Goal: Task Accomplishment & Management: Complete application form

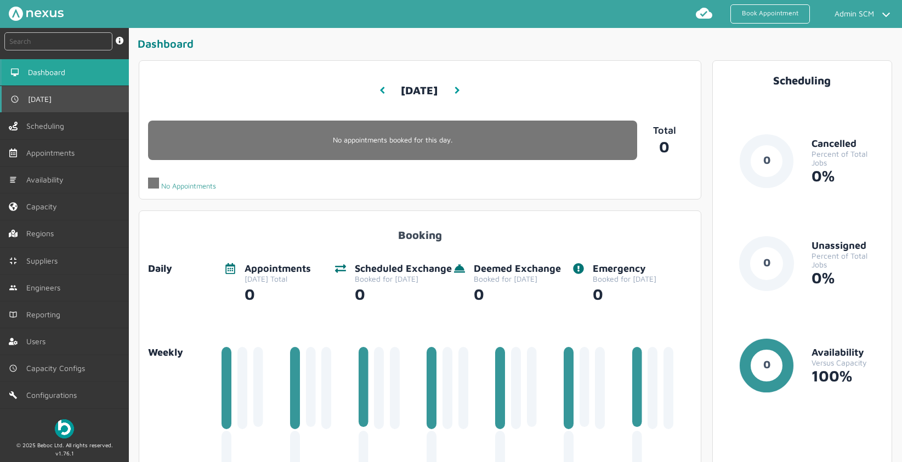
click at [48, 95] on span "[DATE]" at bounding box center [42, 99] width 28 height 9
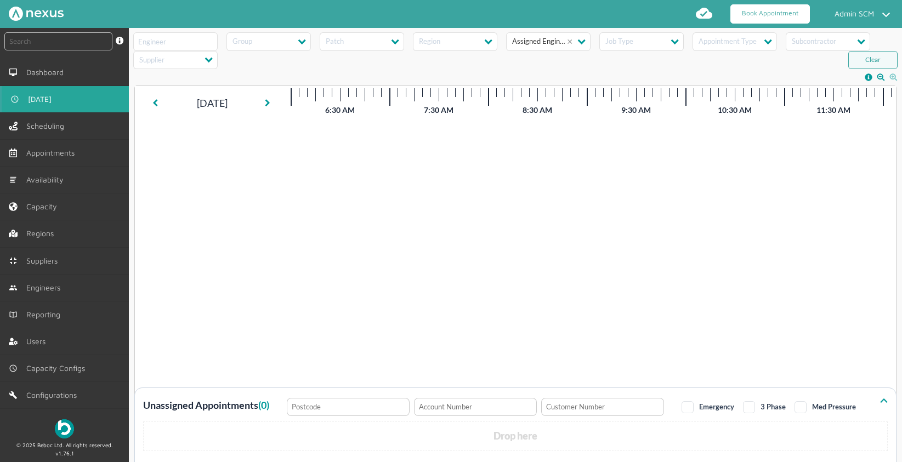
click at [761, 13] on link "Book Appointment" at bounding box center [769, 13] width 79 height 19
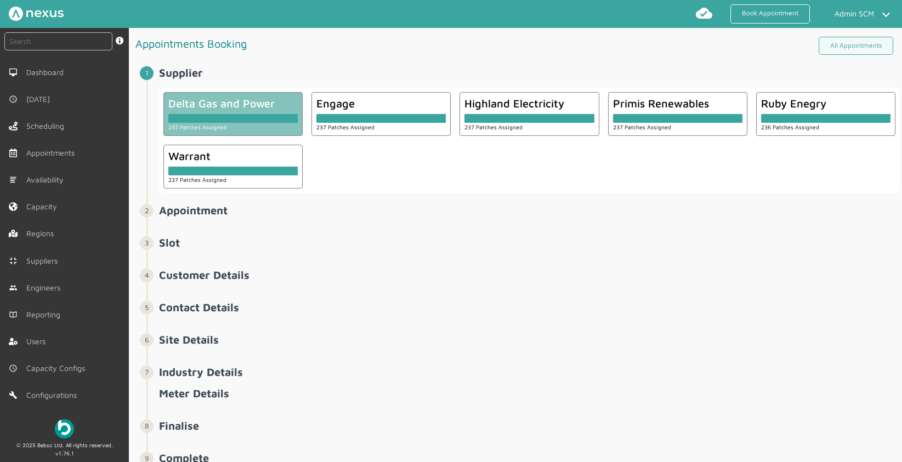
scroll to position [1, 0]
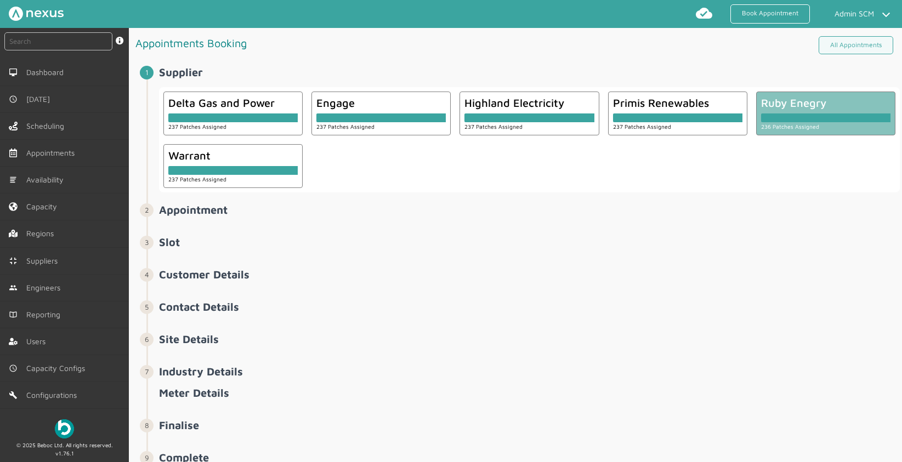
click at [817, 111] on div at bounding box center [825, 115] width 129 height 13
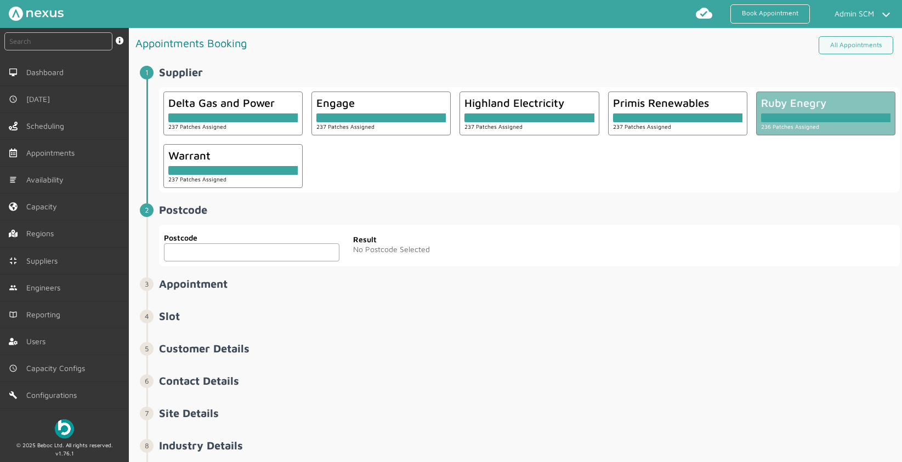
click at [232, 254] on input "text" at bounding box center [251, 252] width 175 height 18
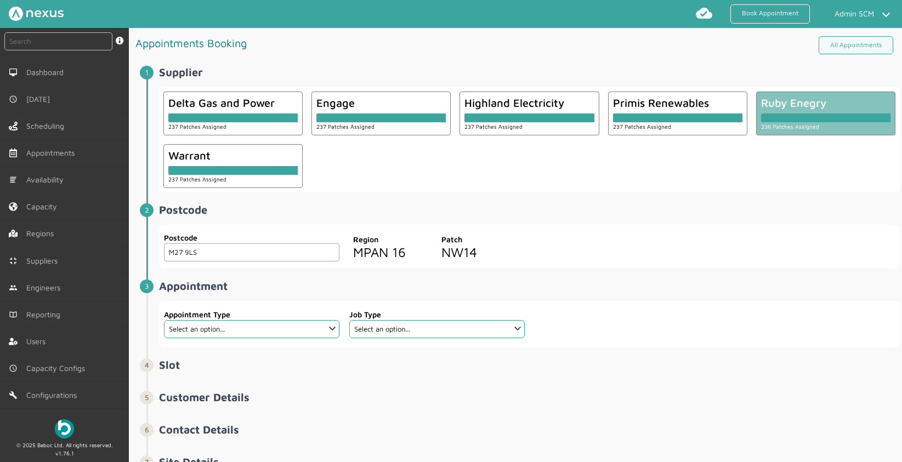
type input "M27 9LS"
drag, startPoint x: 598, startPoint y: 256, endPoint x: 328, endPoint y: 306, distance: 275.3
click at [598, 256] on div "Postcode M27 9LS Postcode Region MPAN [GEOGRAPHIC_DATA]" at bounding box center [529, 247] width 740 height 44
click at [175, 328] on select "Select an option... Additional Work Check Meter Electric Vehicle Emergency Exch…" at bounding box center [251, 329] width 175 height 18
click at [436, 338] on fieldset "Job Type Select an option..." at bounding box center [437, 324] width 176 height 38
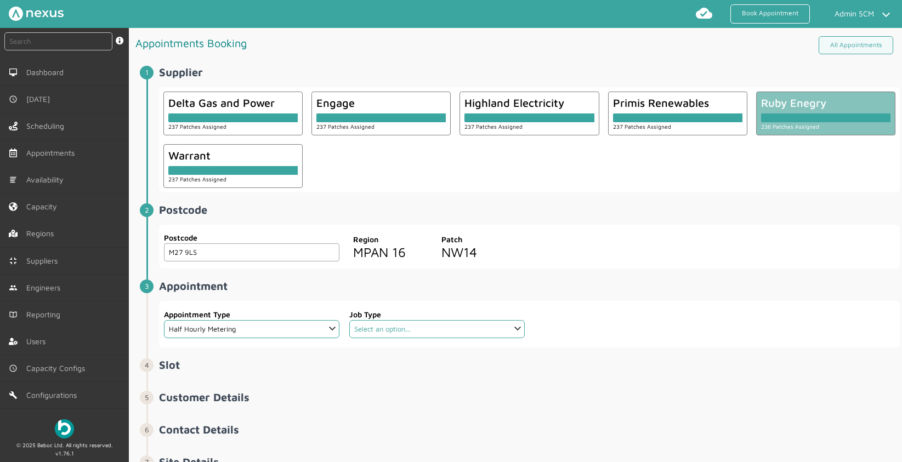
click at [430, 333] on select "Select an option... Communication Device Exchange De-Energise Energise Meter Ex…" at bounding box center [436, 329] width 175 height 18
click at [249, 330] on select "Select an option... Additional Work Check Meter Electric Vehicle Emergency Exch…" at bounding box center [251, 329] width 175 height 18
select select "13: 5da647ca4fc5f258734955ce"
click at [385, 328] on select "Select an option... Dual Fuel Dual Fuel - SMETS 2 Electric Electric - SMETS 2 E…" at bounding box center [436, 329] width 175 height 18
click at [386, 338] on fieldset "Job Type Select an option... Dual Fuel Dual Fuel - SMETS 2 Electric Electric - …" at bounding box center [437, 324] width 176 height 38
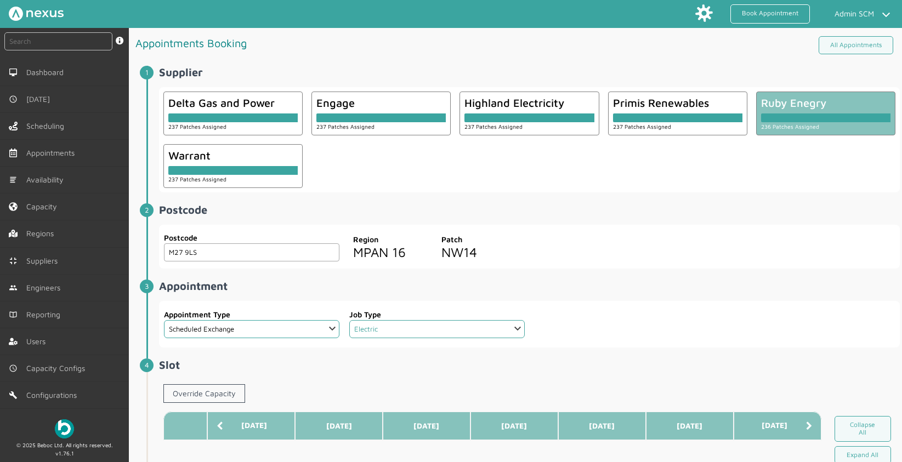
click at [385, 329] on select "Select an option... Dual Fuel Dual Fuel - SMETS 2 Electric Electric - SMETS 2 E…" at bounding box center [436, 329] width 175 height 18
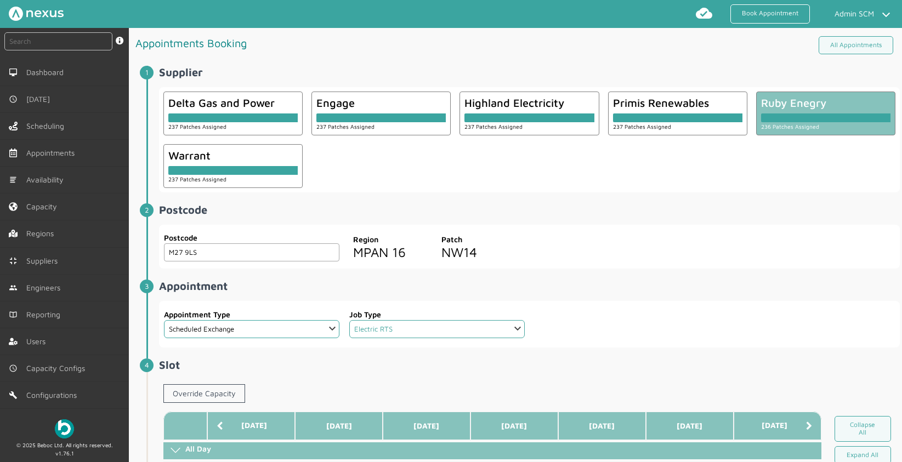
click at [390, 324] on select "Select an option... Dual Fuel Dual Fuel - SMETS 2 Electric Electric - SMETS 2 E…" at bounding box center [436, 329] width 175 height 18
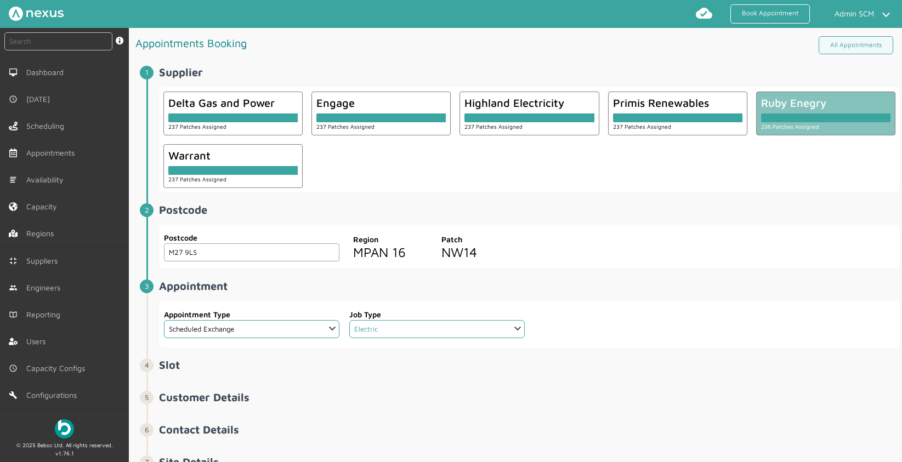
click at [387, 328] on select "Select an option... Dual Fuel Dual Fuel - SMETS 2 Electric Electric - SMETS 2 E…" at bounding box center [436, 329] width 175 height 18
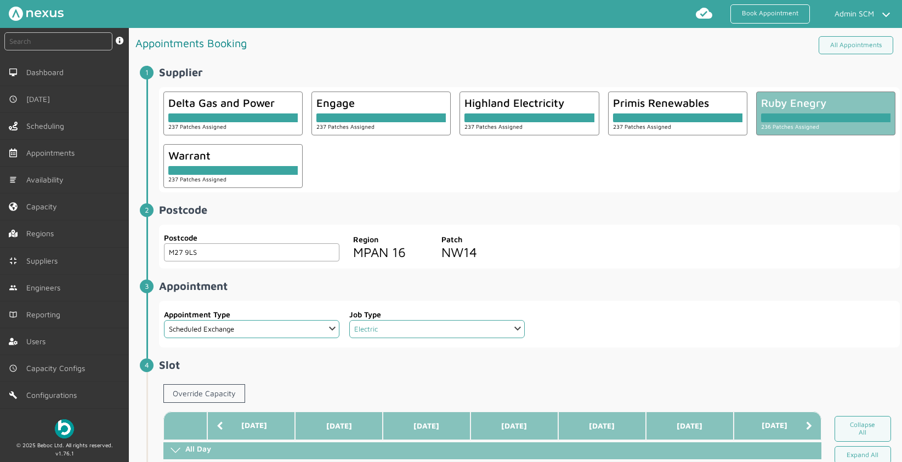
select select "15: 5cc9657c13944aebe30702ae"
click at [457, 368] on h2 "Slot ️️️" at bounding box center [529, 364] width 740 height 13
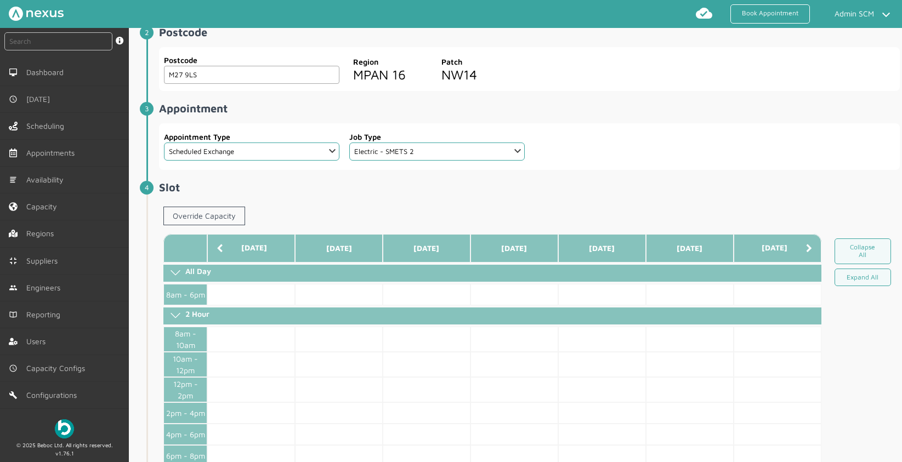
scroll to position [184, 0]
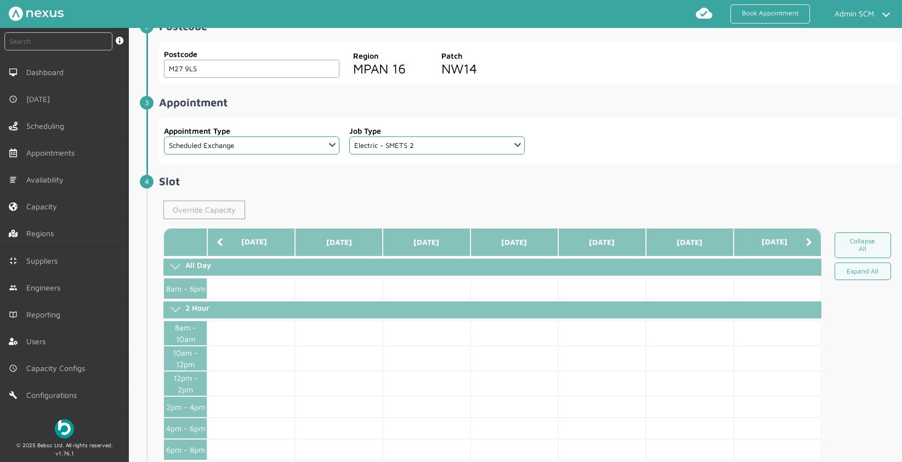
click at [210, 211] on link "Override Capacity" at bounding box center [204, 210] width 82 height 19
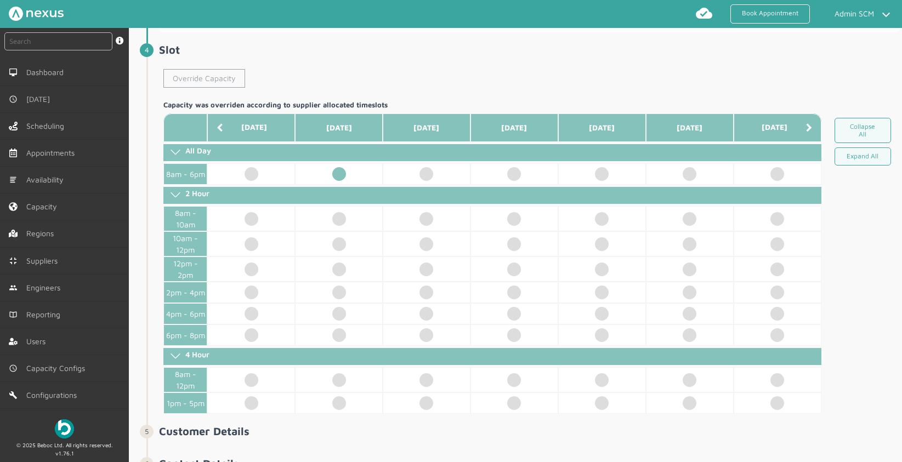
scroll to position [324, 0]
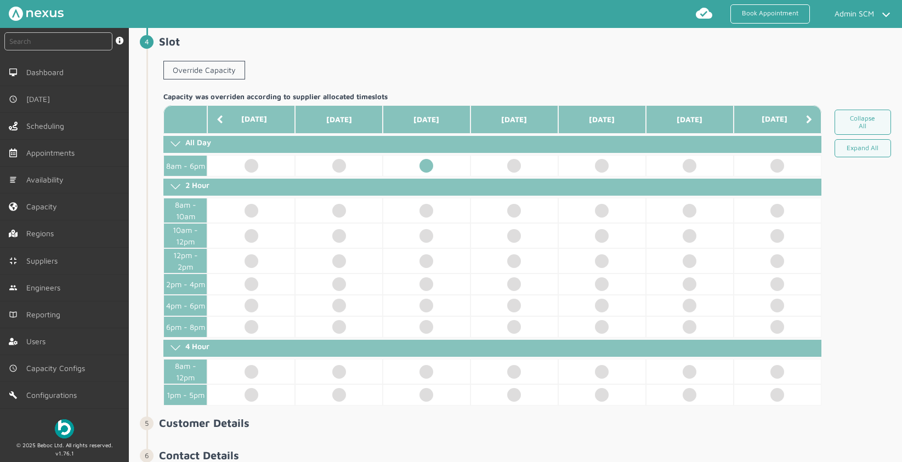
click at [426, 159] on td at bounding box center [427, 165] width 88 height 21
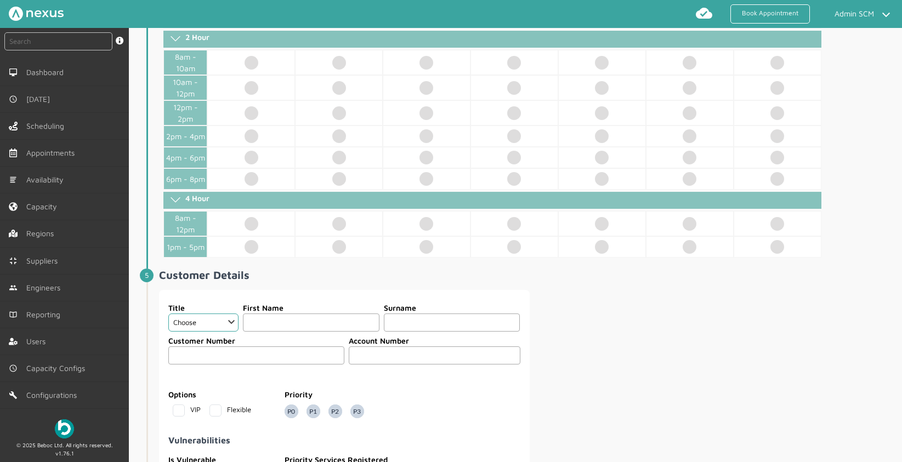
scroll to position [472, 0]
click at [191, 323] on select "Choose Dr Mr Mrs Miss Ms [PERSON_NAME][DEMOGRAPHIC_DATA]" at bounding box center [203, 322] width 70 height 18
select select "2: Mr"
click at [290, 326] on input "text" at bounding box center [311, 322] width 136 height 18
type input "Test"
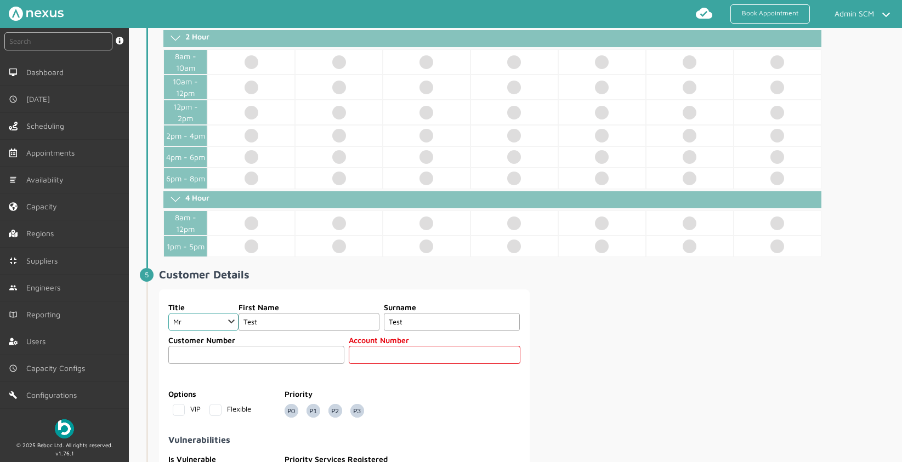
type input "Test"
drag, startPoint x: 349, startPoint y: 353, endPoint x: 366, endPoint y: 352, distance: 16.5
click at [350, 353] on input "text" at bounding box center [435, 355] width 172 height 18
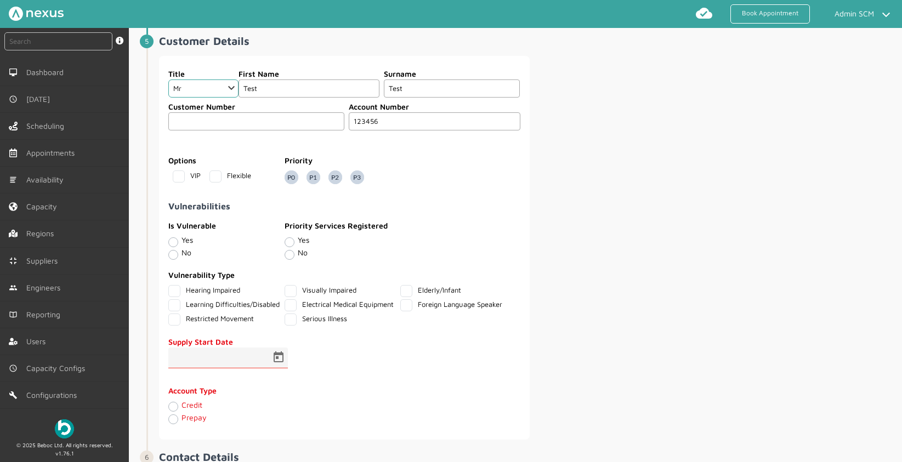
scroll to position [706, 0]
type input "123456"
click at [181, 254] on label "No" at bounding box center [186, 251] width 10 height 9
click at [173, 254] on input "No" at bounding box center [172, 253] width 9 height 11
radio input "true"
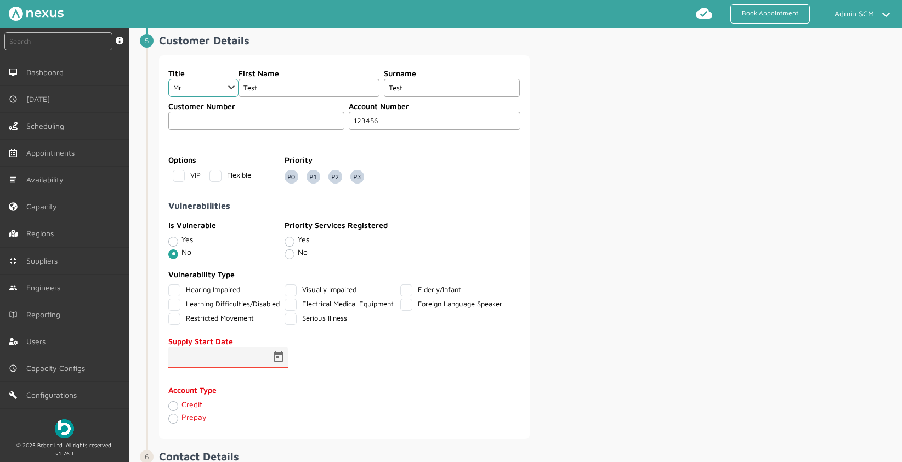
click at [298, 251] on label "No" at bounding box center [303, 251] width 10 height 9
click at [289, 251] on input "No" at bounding box center [288, 253] width 9 height 11
radio input "true"
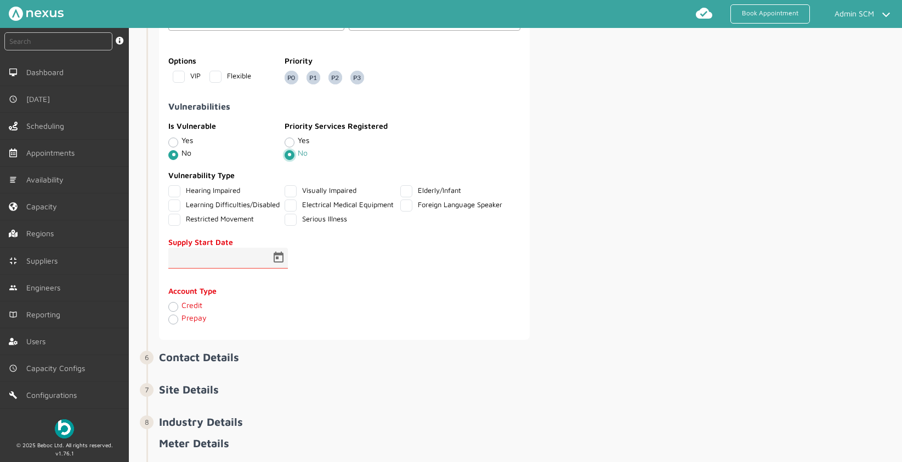
scroll to position [859, 0]
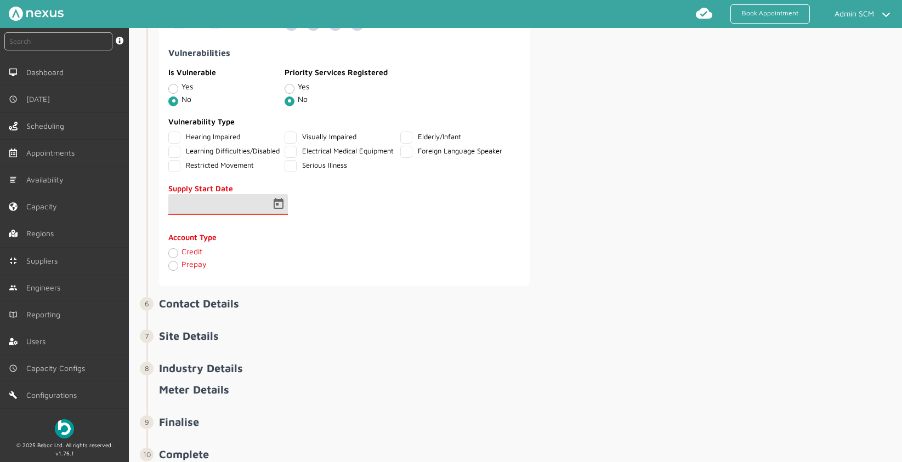
drag, startPoint x: 212, startPoint y: 218, endPoint x: 243, endPoint y: 222, distance: 31.5
click at [212, 215] on input at bounding box center [217, 208] width 99 height 13
click at [280, 217] on span "Open calendar" at bounding box center [278, 204] width 26 height 26
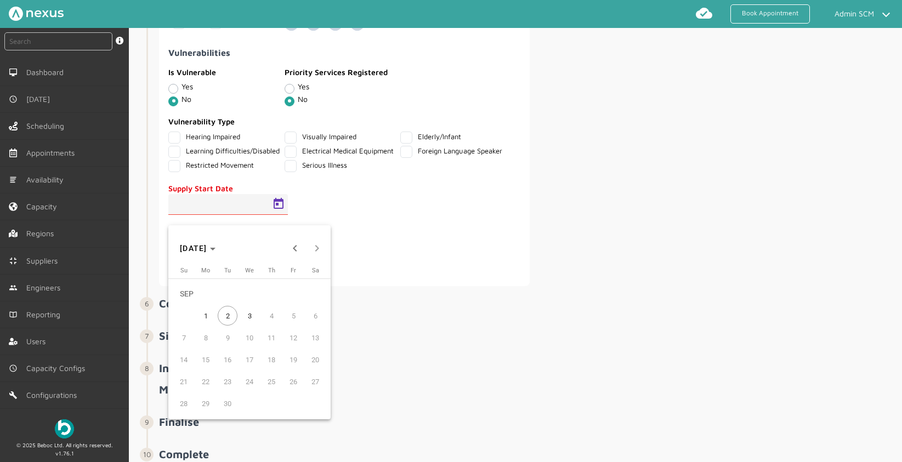
click at [254, 314] on span "3" at bounding box center [250, 316] width 20 height 20
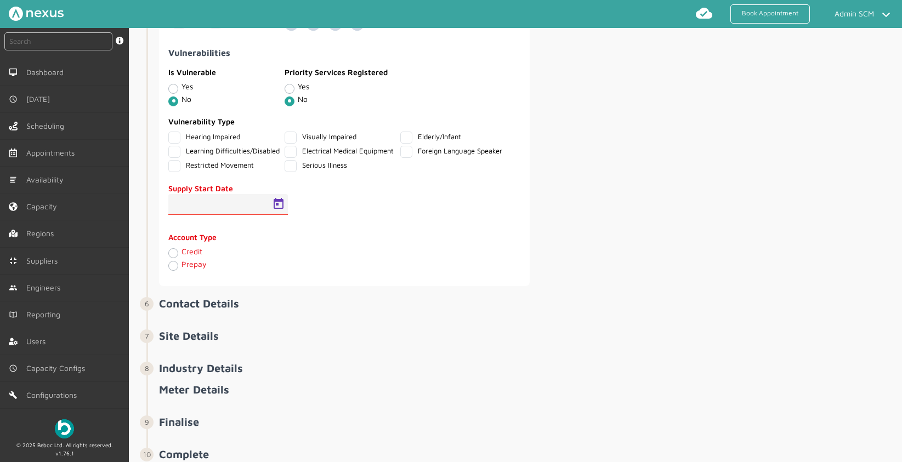
type input "[DATE]"
click at [181, 256] on label "Credit" at bounding box center [191, 251] width 21 height 9
click at [173, 258] on input "Credit" at bounding box center [172, 252] width 9 height 11
radio input "true"
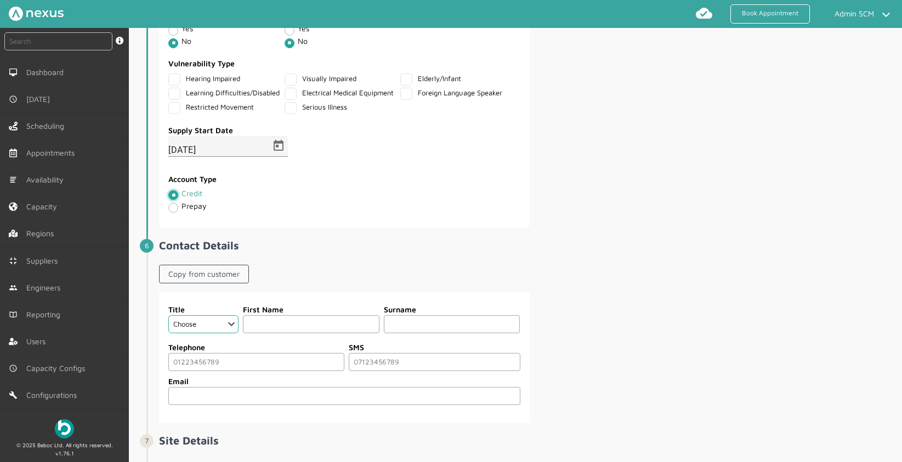
scroll to position [933, 0]
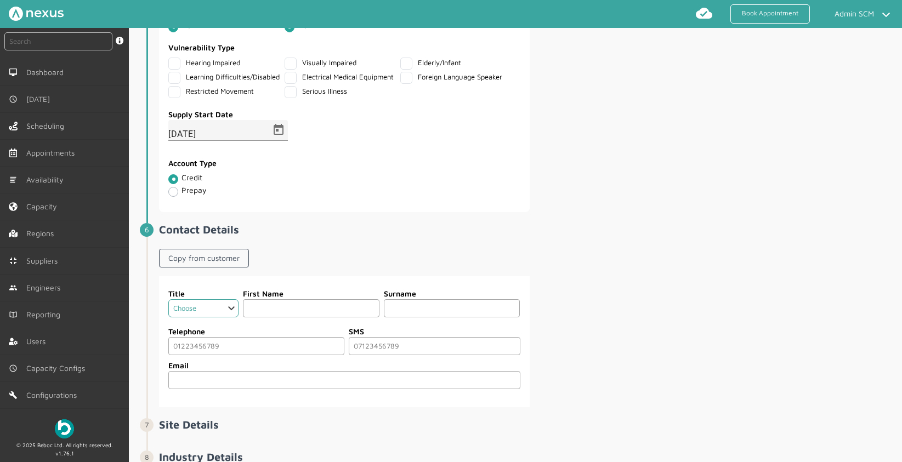
click at [231, 316] on select "Choose Dr Mr Mrs Miss Ms [PERSON_NAME][DEMOGRAPHIC_DATA]" at bounding box center [203, 308] width 70 height 18
select select "3: Mrs"
click at [310, 317] on input "text" at bounding box center [311, 308] width 136 height 18
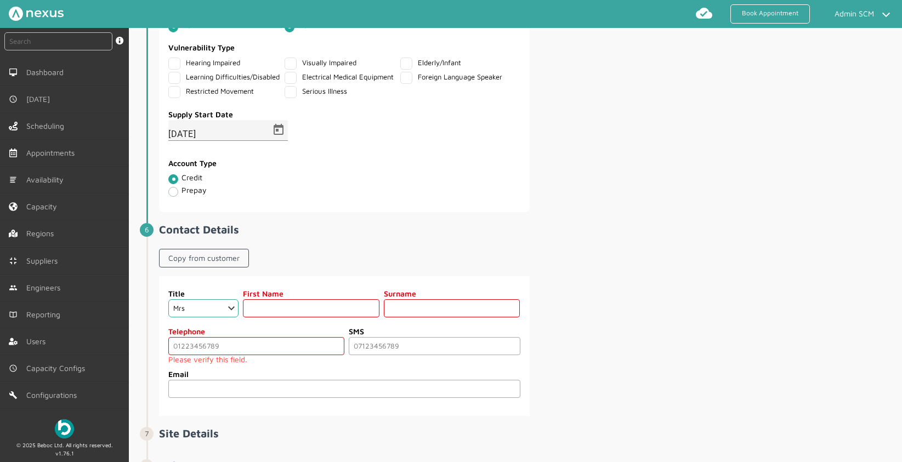
click at [295, 317] on input "text" at bounding box center [311, 308] width 136 height 18
type input "T"
click at [197, 263] on link "Copy from customer" at bounding box center [204, 258] width 90 height 19
select select "2: Mr"
type input "Test"
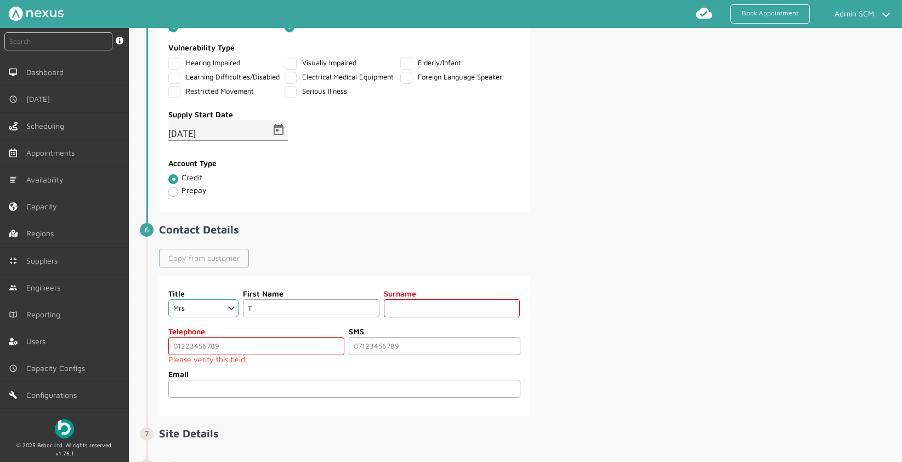
type input "Test"
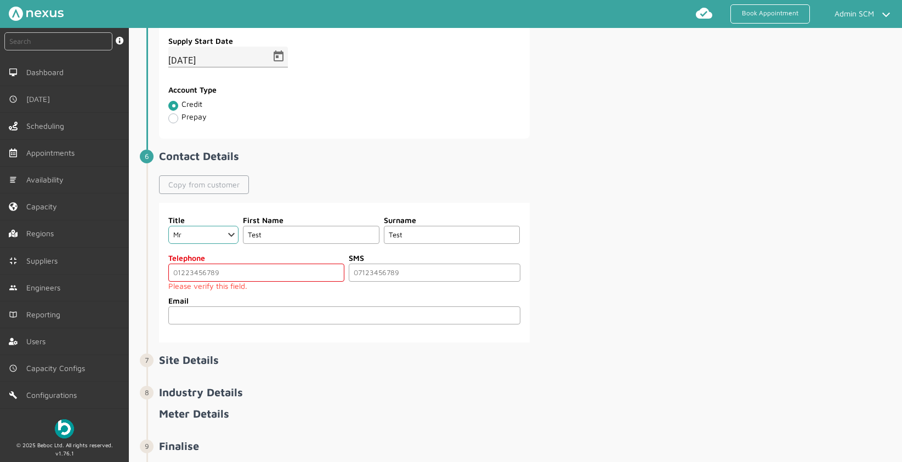
scroll to position [1024, 0]
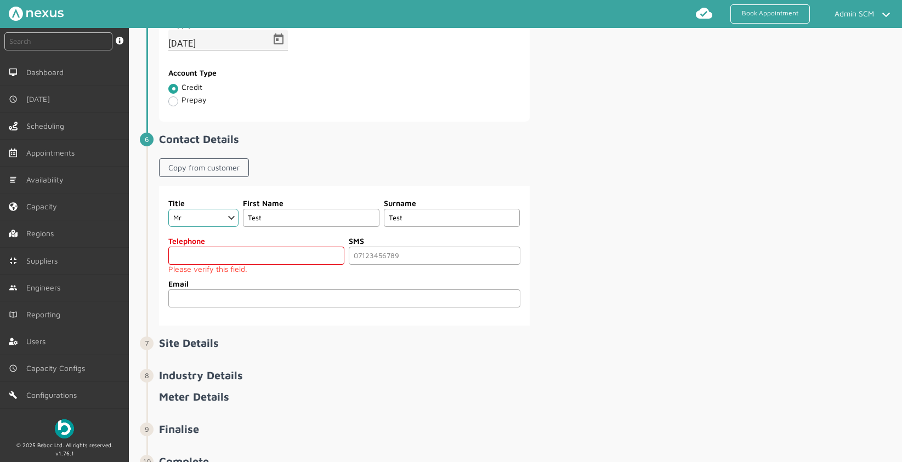
click at [256, 265] on input "tel" at bounding box center [256, 256] width 176 height 18
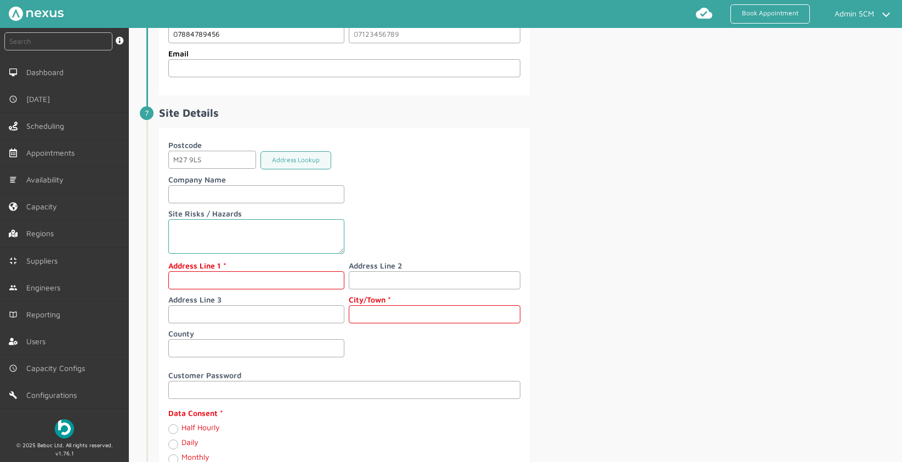
scroll to position [1290, 0]
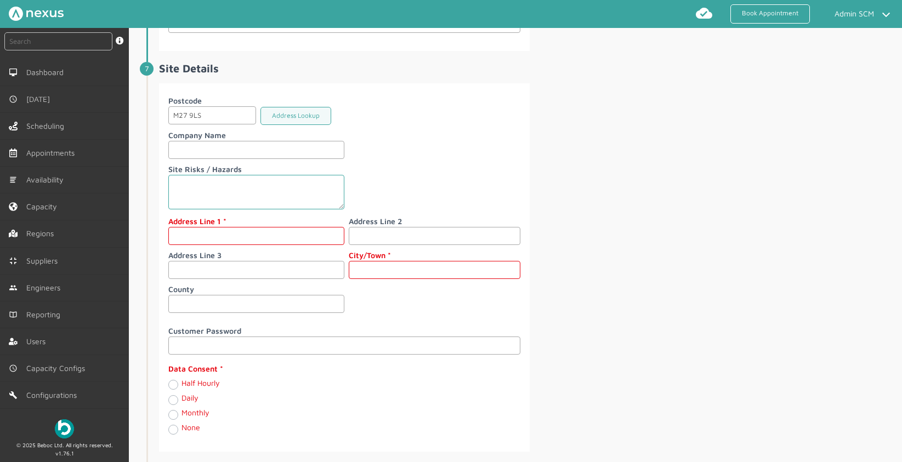
type input "07884789456"
click at [189, 245] on input "text" at bounding box center [256, 236] width 176 height 18
click at [286, 124] on button "Address Lookup" at bounding box center [295, 116] width 71 height 18
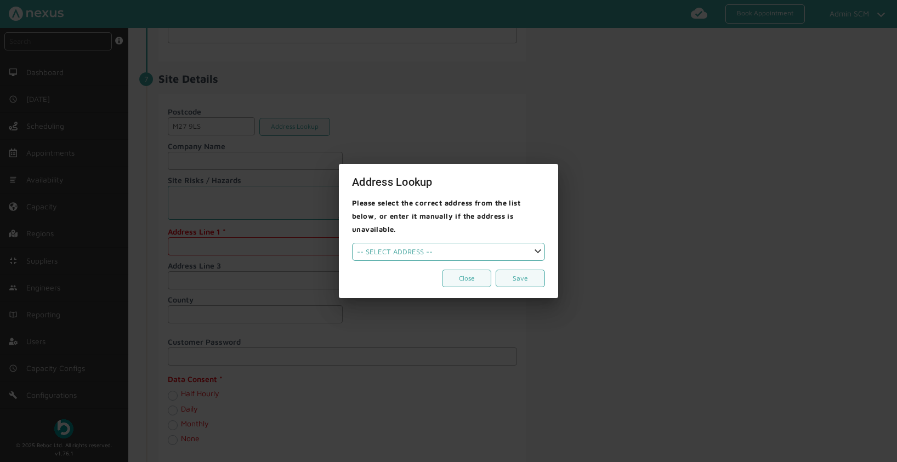
click at [451, 249] on select "-- SELECT ADDRESS --" at bounding box center [448, 252] width 193 height 18
select select
click at [427, 243] on select "-- SELECT ADDRESS --" at bounding box center [448, 252] width 193 height 18
drag, startPoint x: 417, startPoint y: 257, endPoint x: 454, endPoint y: 276, distance: 42.2
click at [454, 276] on button "Close" at bounding box center [466, 279] width 49 height 18
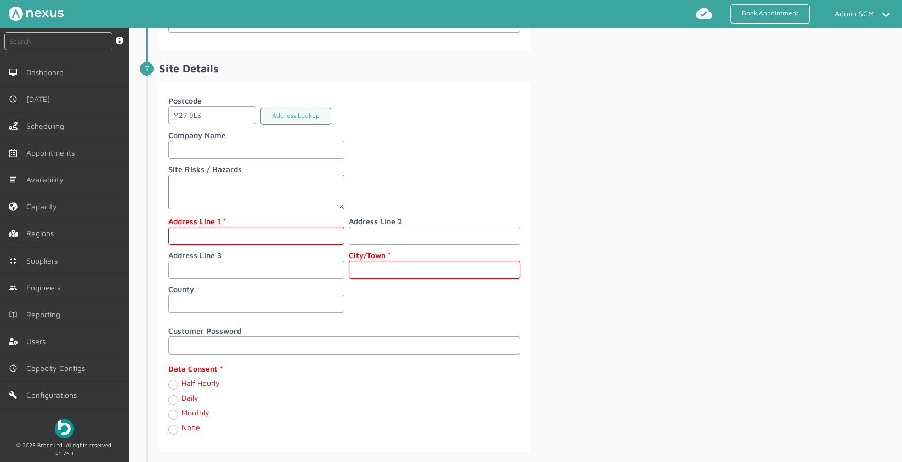
click at [198, 245] on input "text" at bounding box center [256, 236] width 176 height 18
type input "[STREET_ADDRESS][PERSON_NAME]"
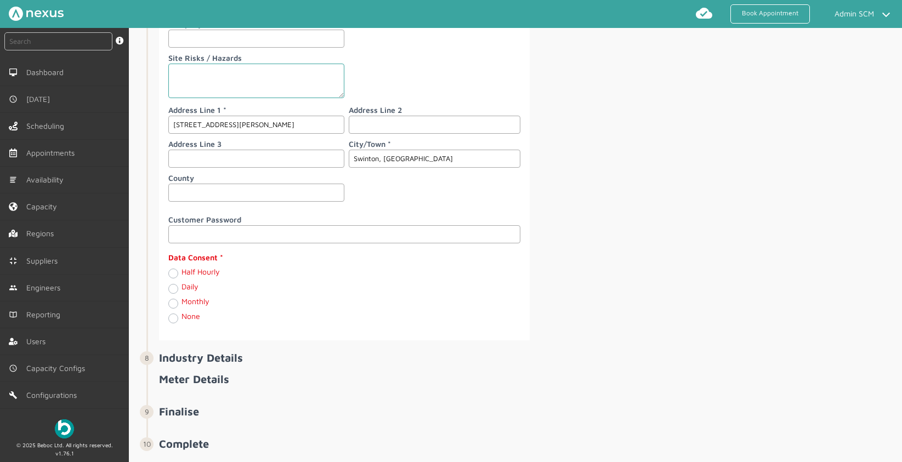
scroll to position [1437, 0]
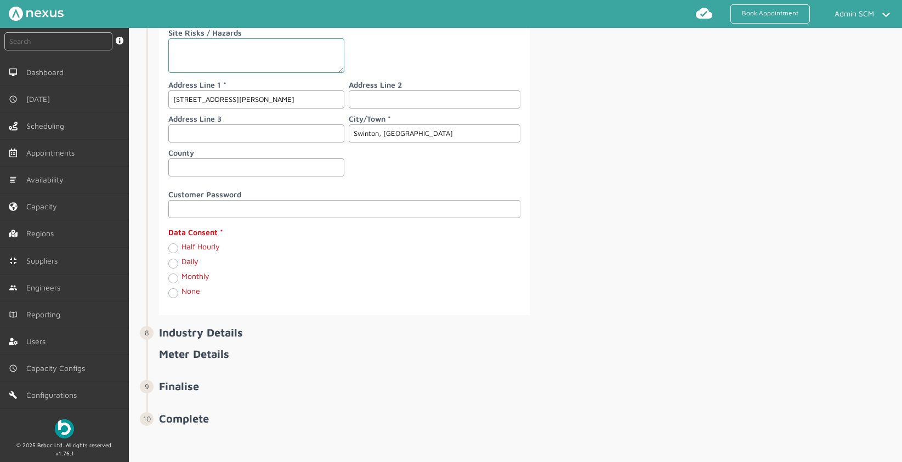
type input "Swinton, [GEOGRAPHIC_DATA]"
drag, startPoint x: 454, startPoint y: 276, endPoint x: 187, endPoint y: 244, distance: 268.8
click at [187, 244] on label "Half Hourly" at bounding box center [200, 246] width 38 height 9
click at [177, 244] on Hourly "Half Hourly" at bounding box center [172, 247] width 9 height 11
radio Hourly "true"
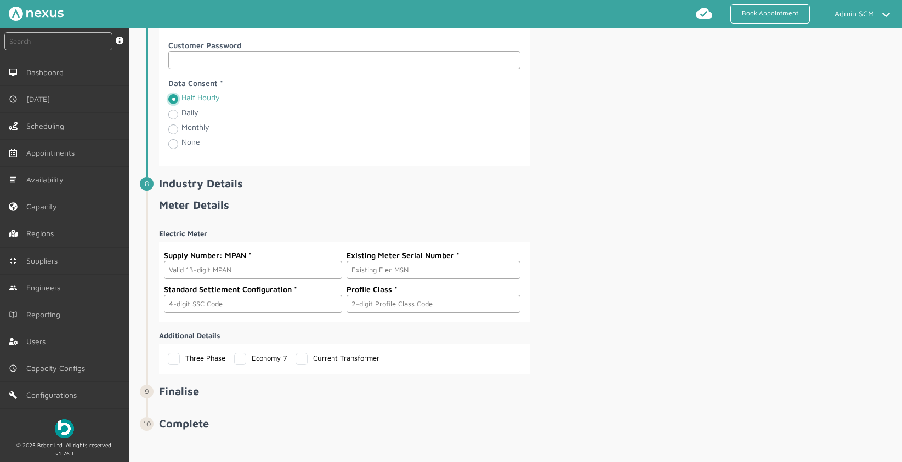
scroll to position [1576, 0]
drag, startPoint x: 187, startPoint y: 244, endPoint x: 265, endPoint y: 275, distance: 83.4
click at [265, 275] on input "text" at bounding box center [253, 269] width 178 height 18
type input "1621011231209"
drag, startPoint x: 265, startPoint y: 275, endPoint x: 474, endPoint y: 286, distance: 209.6
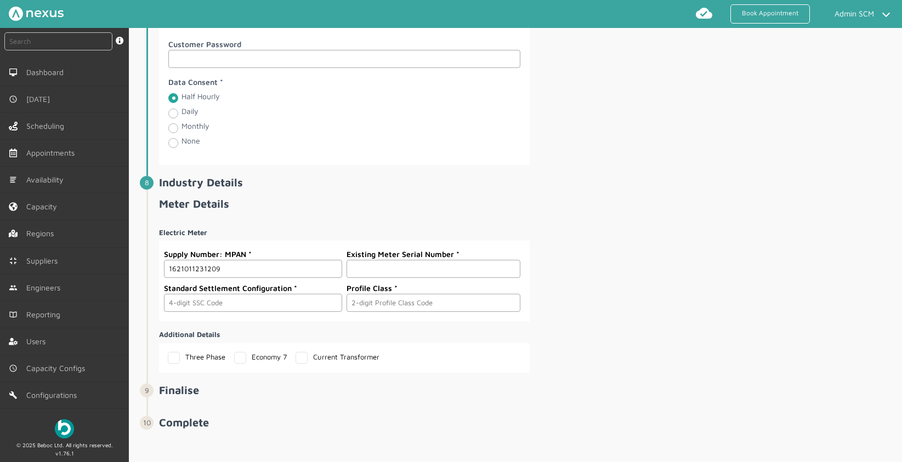
click at [474, 278] on input "text" at bounding box center [433, 269] width 174 height 18
type input "hkfds12535"
drag, startPoint x: 474, startPoint y: 286, endPoint x: 277, endPoint y: 309, distance: 198.1
click at [277, 309] on input "text" at bounding box center [253, 303] width 178 height 18
type input "0393"
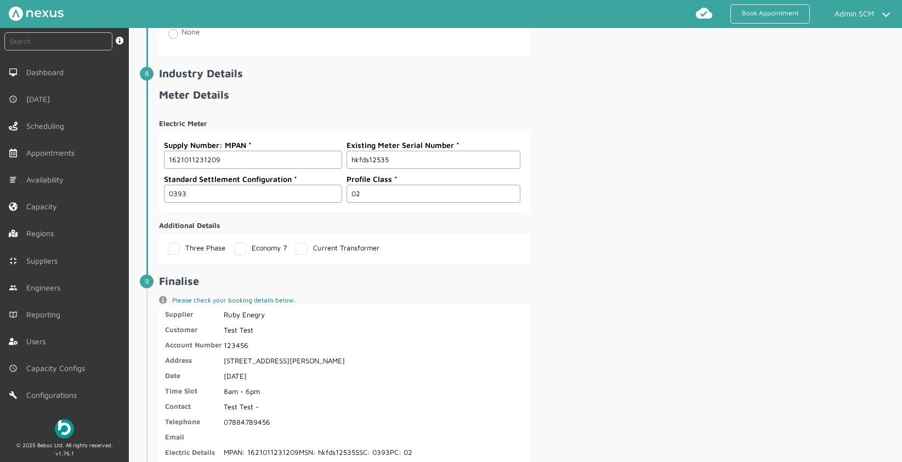
scroll to position [1740, 0]
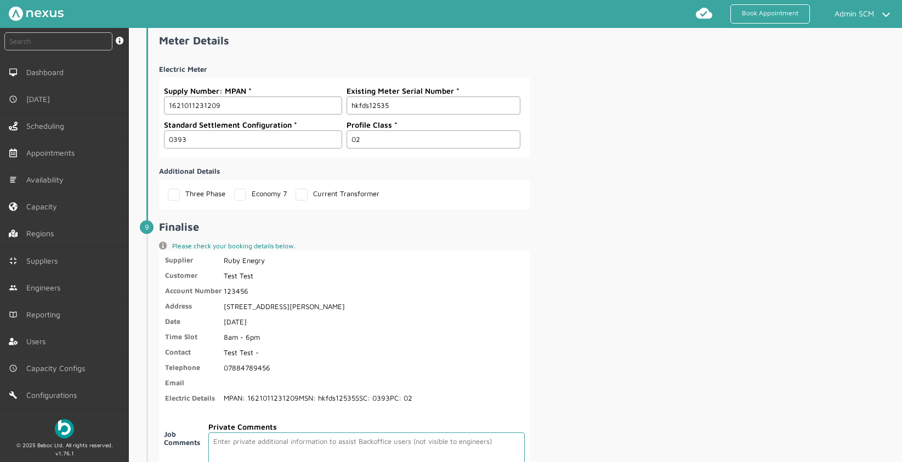
type input "02"
click at [172, 198] on label "Three Phase" at bounding box center [197, 193] width 58 height 9
click at [172, 196] on input "Three Phase" at bounding box center [171, 192] width 7 height 7
checkbox input "true"
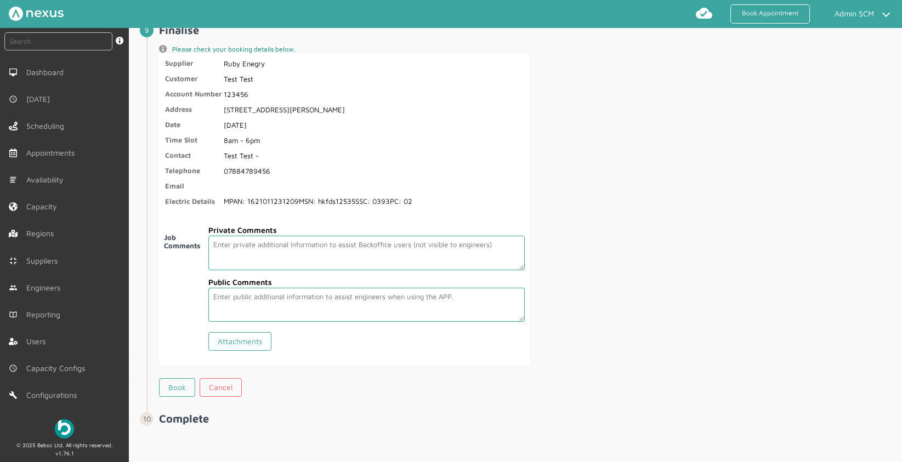
scroll to position [1947, 0]
drag, startPoint x: 277, startPoint y: 309, endPoint x: 178, endPoint y: 391, distance: 129.3
click at [178, 391] on link "Book" at bounding box center [177, 387] width 36 height 19
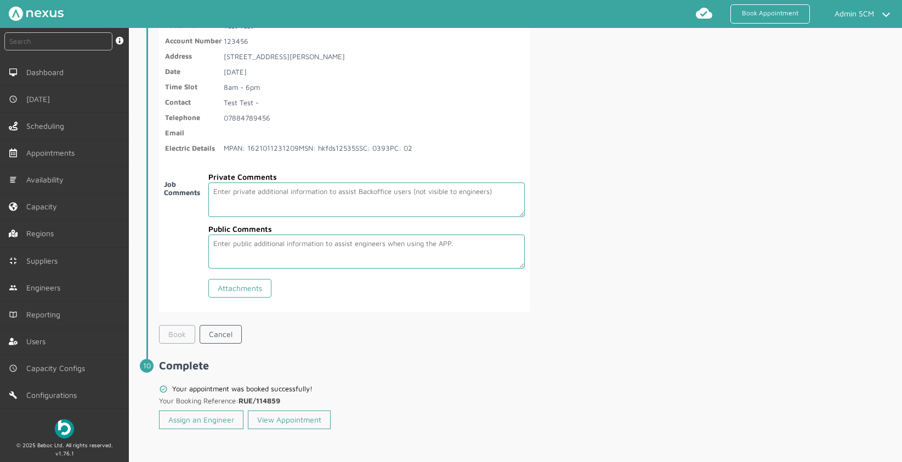
scroll to position [1998, 0]
click at [296, 418] on link "View Appointment" at bounding box center [289, 420] width 83 height 19
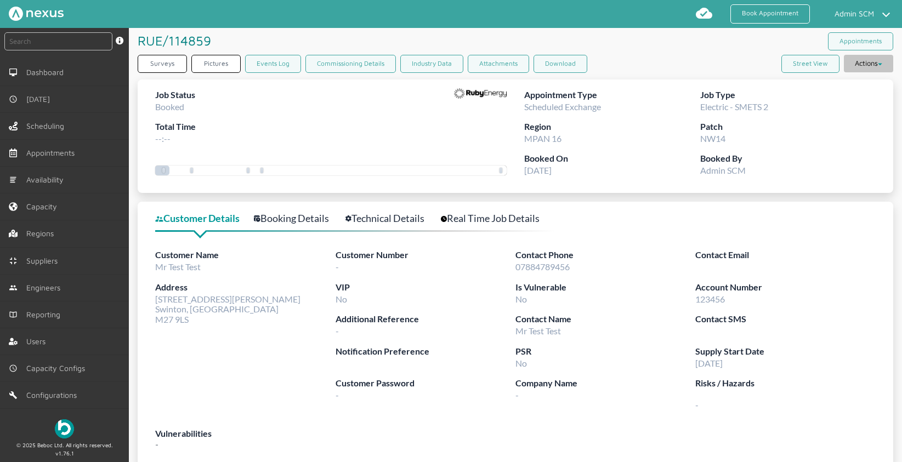
click at [862, 56] on button "Actions" at bounding box center [867, 64] width 49 height 18
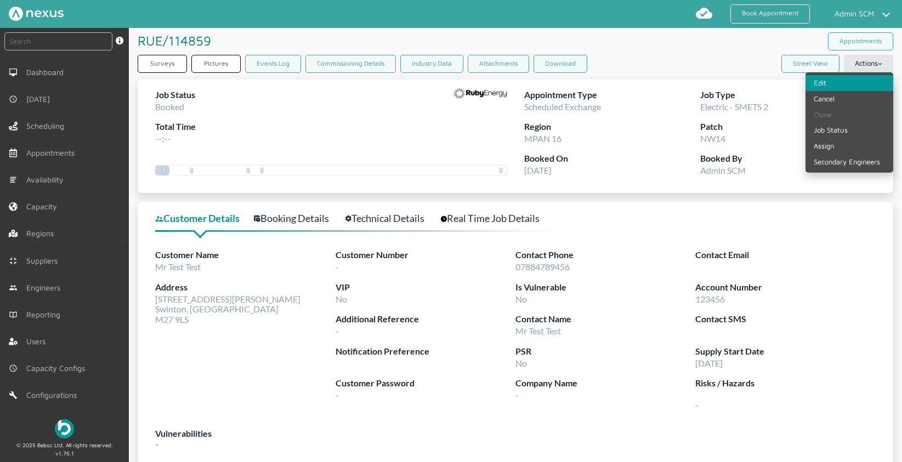
click at [846, 79] on link "Edit" at bounding box center [849, 83] width 88 height 16
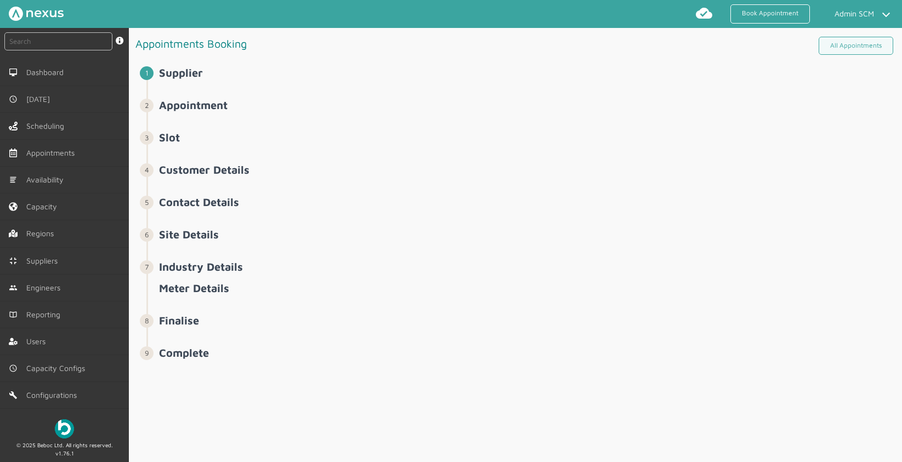
select select "14: 5da647ca4fc5f258734955ce"
select select "6: 5cc9657c13944aebe30702ae"
select select "2: Mr"
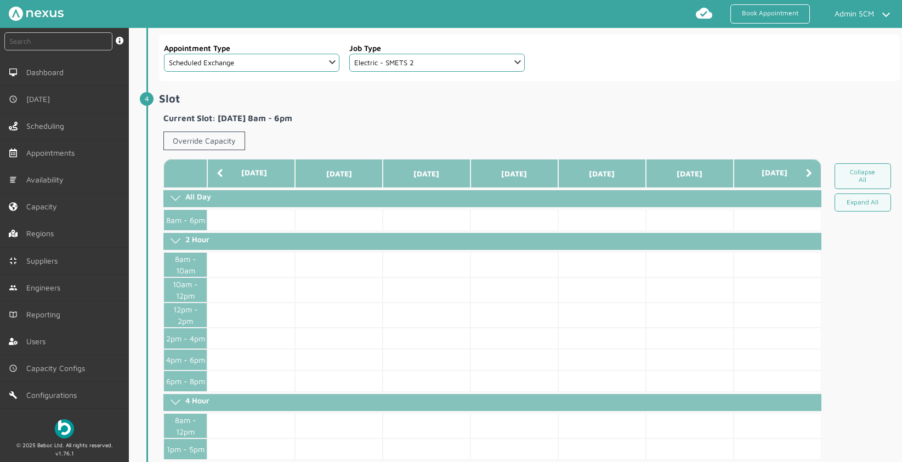
scroll to position [241, 0]
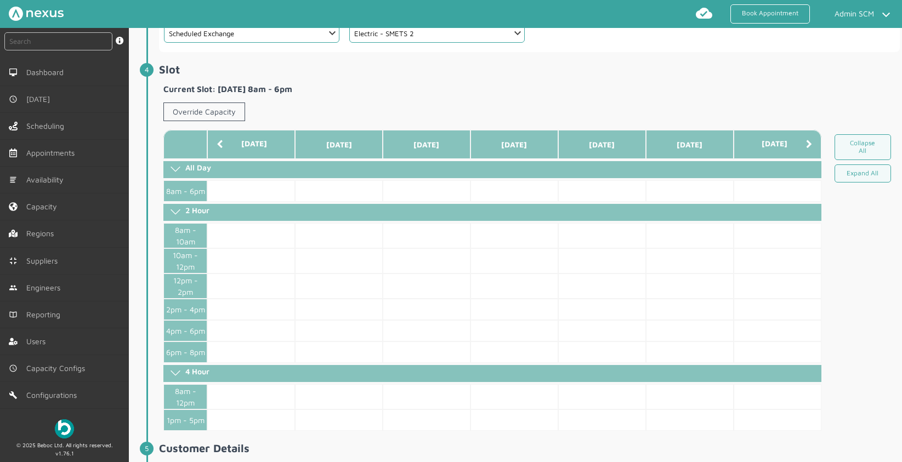
click at [806, 145] on icon at bounding box center [809, 144] width 6 height 9
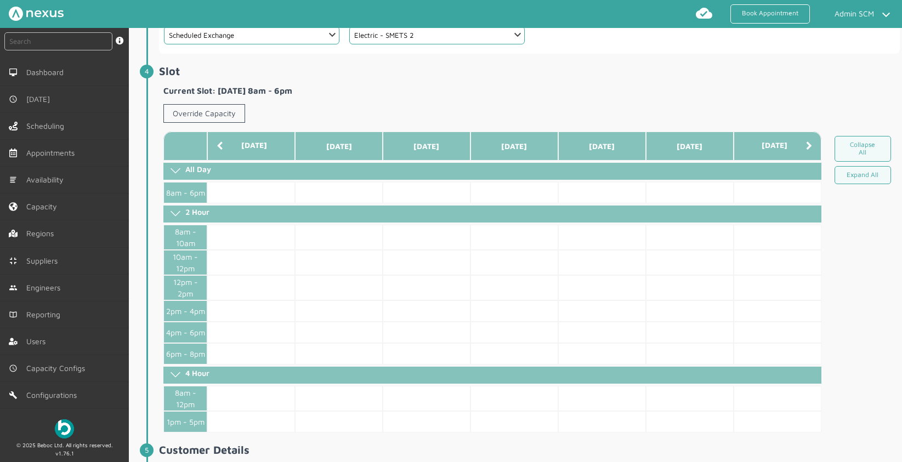
scroll to position [238, 0]
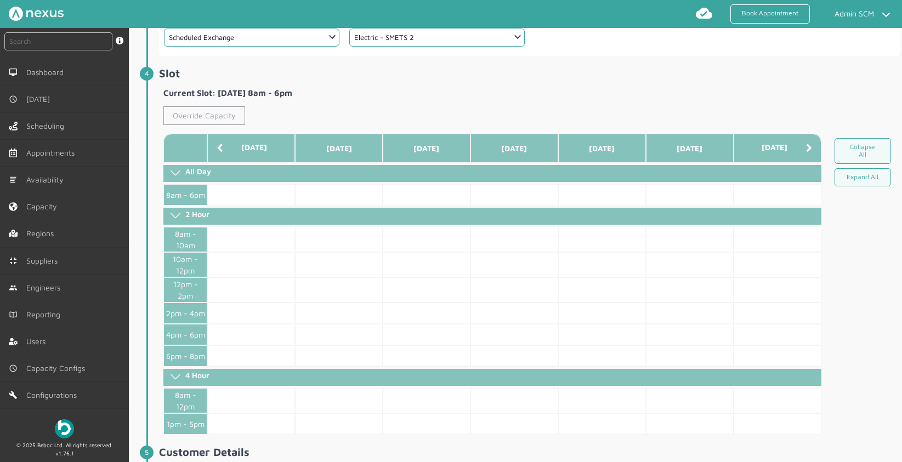
click at [199, 119] on link "Override Capacity" at bounding box center [204, 115] width 82 height 19
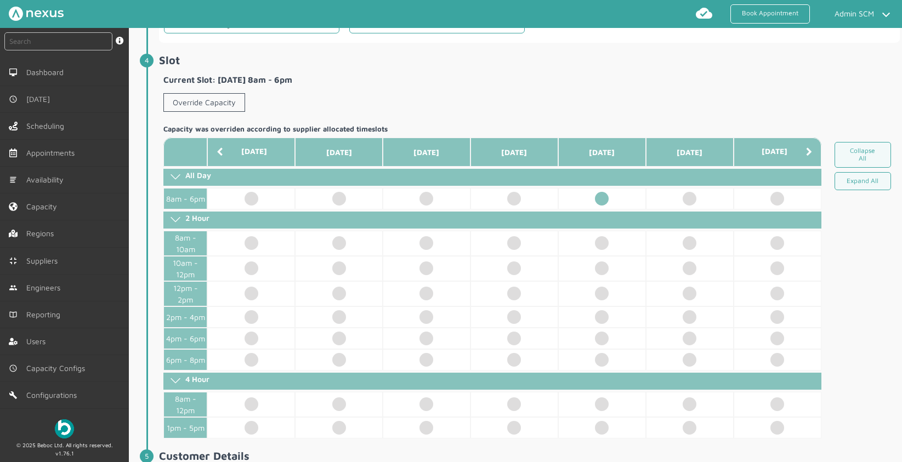
click at [601, 207] on td at bounding box center [602, 198] width 88 height 21
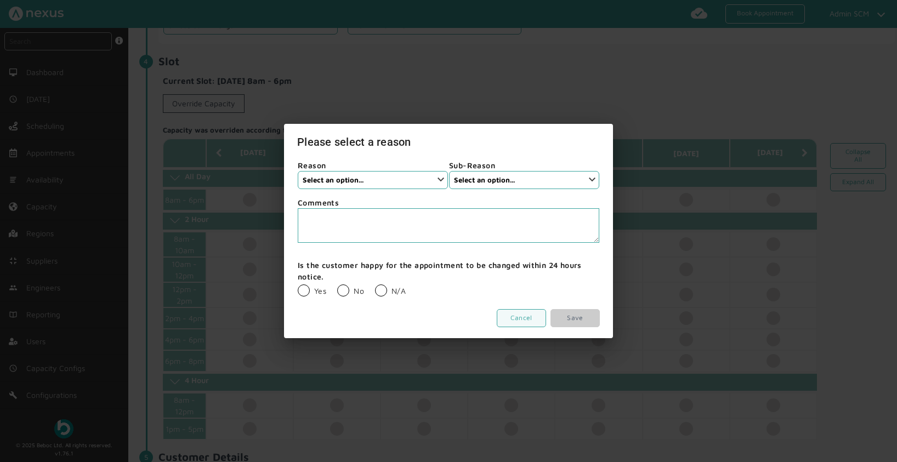
click at [368, 187] on select "Select an option... None Supplier Cancellation Installer Cancellation Customer …" at bounding box center [373, 180] width 150 height 18
click at [544, 181] on select "Select an option..." at bounding box center [524, 180] width 150 height 18
click at [533, 316] on link "Cancel" at bounding box center [521, 318] width 49 height 18
select select "2: Mr"
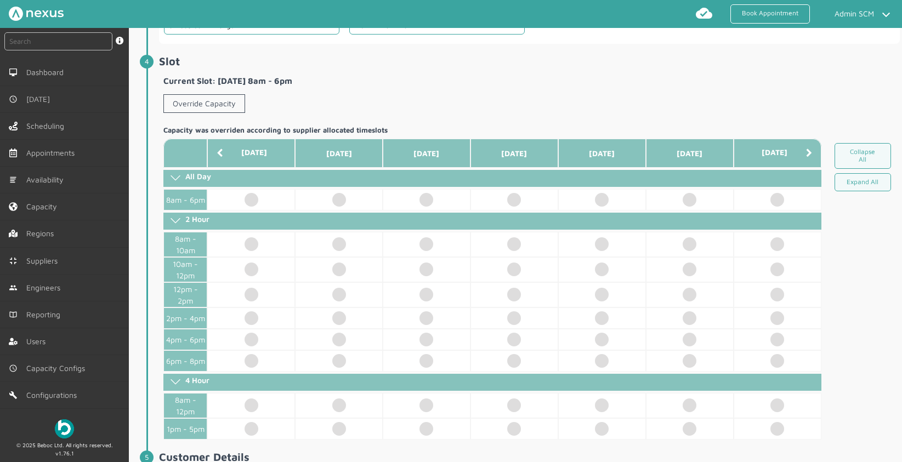
scroll to position [0, 0]
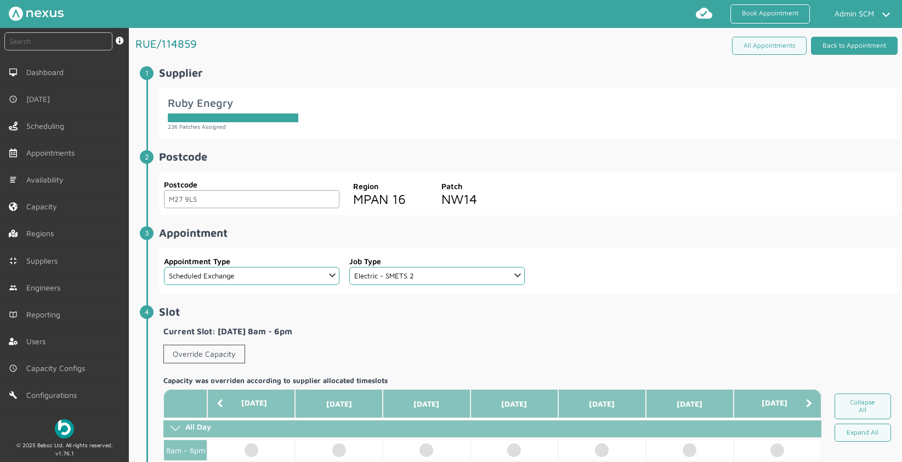
click at [860, 43] on link "Back to Appointment" at bounding box center [854, 46] width 87 height 18
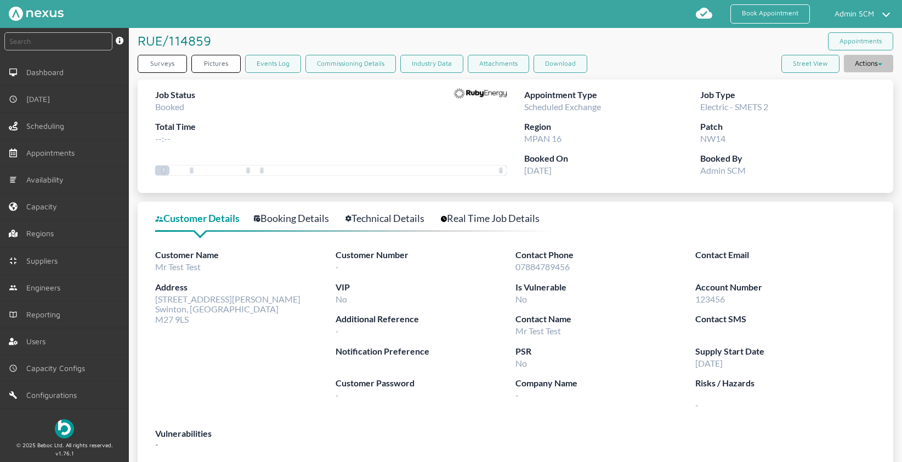
click at [855, 61] on button "Actions" at bounding box center [867, 64] width 49 height 18
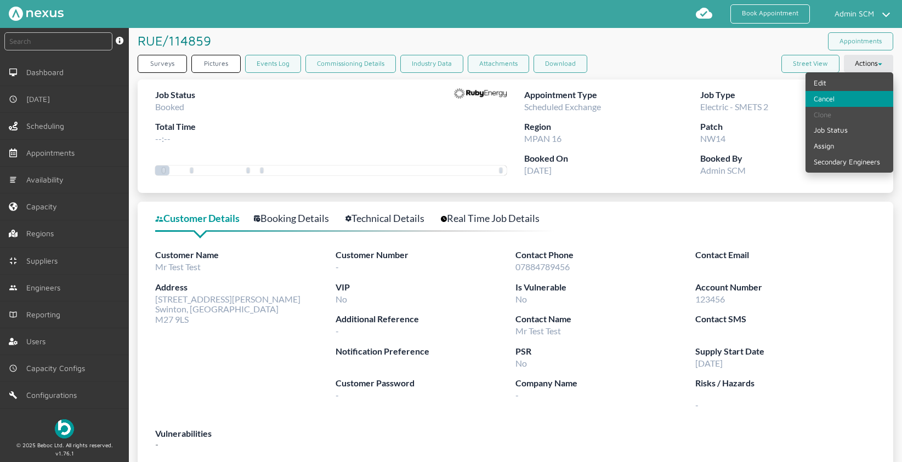
click at [828, 98] on link "Cancel" at bounding box center [849, 99] width 88 height 16
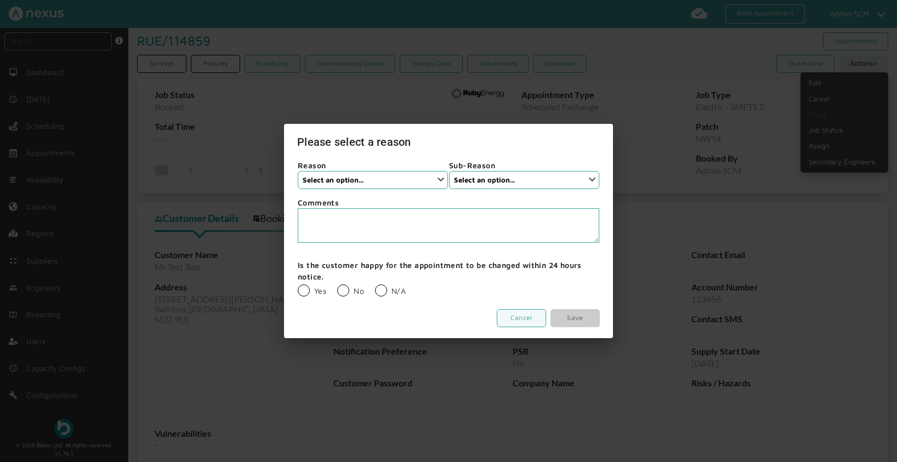
click at [331, 184] on select "Select an option... None Supplier Cancellation Installer Cancellation Customer …" at bounding box center [373, 180] width 150 height 18
drag, startPoint x: 511, startPoint y: 316, endPoint x: 546, endPoint y: 261, distance: 64.6
click at [511, 315] on link "Cancel" at bounding box center [521, 318] width 49 height 18
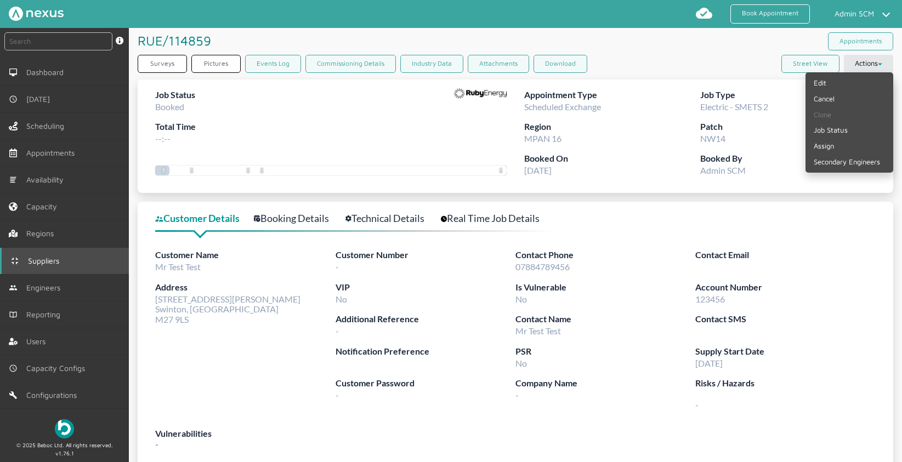
click at [61, 262] on span "Suppliers" at bounding box center [46, 260] width 36 height 9
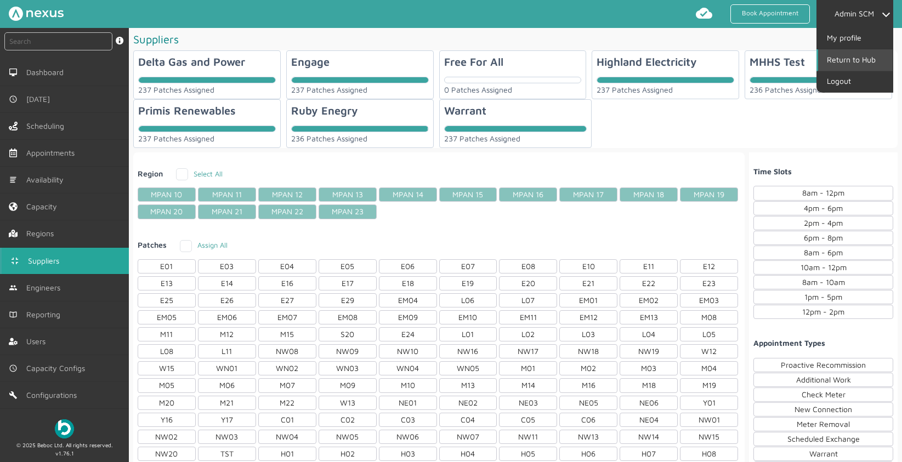
click at [845, 57] on link "Return to Hub" at bounding box center [855, 59] width 75 height 21
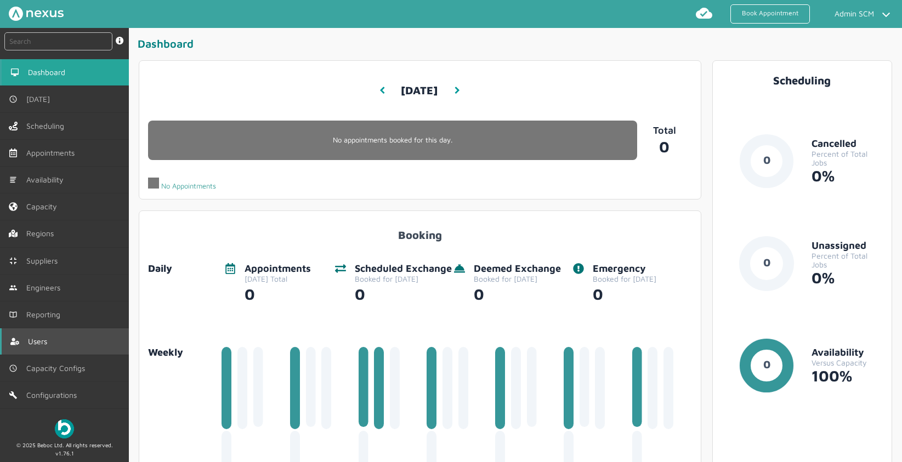
click at [45, 343] on span "Users" at bounding box center [40, 341] width 24 height 9
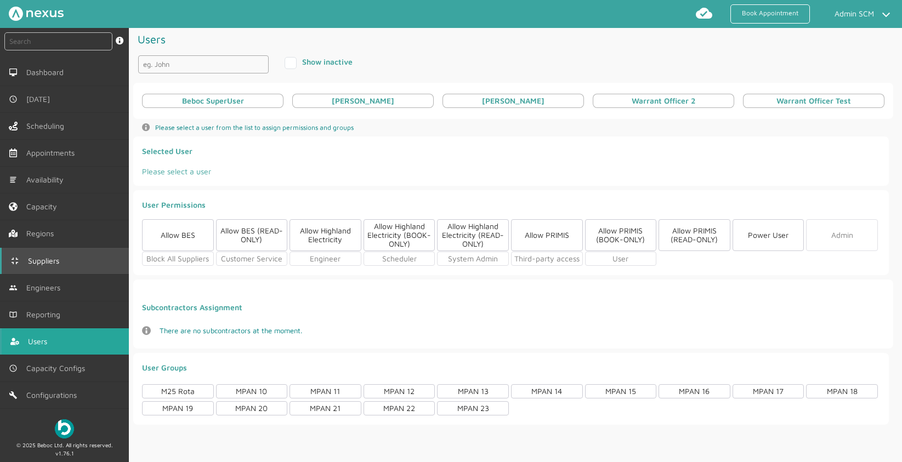
click at [55, 267] on link "Suppliers" at bounding box center [64, 261] width 129 height 26
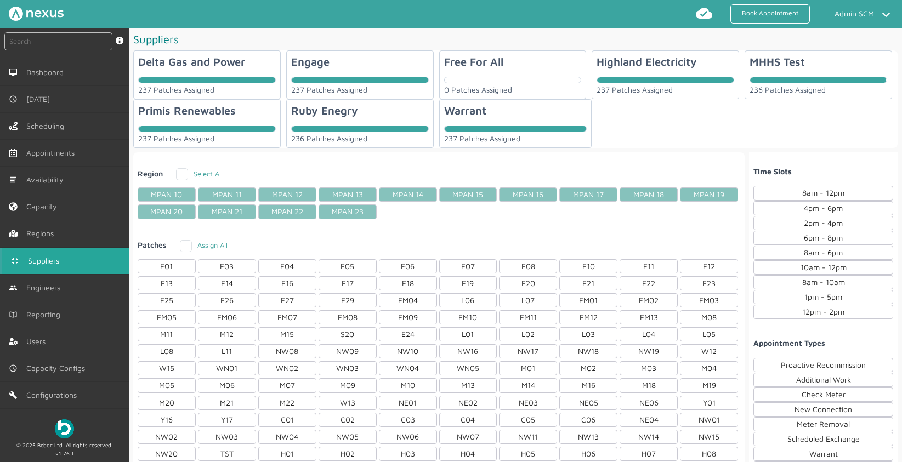
click at [377, 120] on div "Ruby Enegry 236 Patches Assigned" at bounding box center [359, 123] width 147 height 49
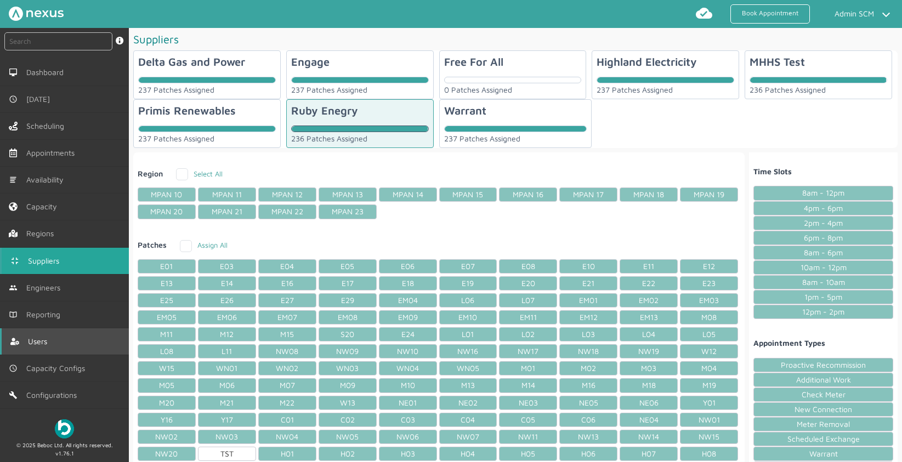
click at [41, 341] on span "Users" at bounding box center [40, 341] width 24 height 9
